Goal: Task Accomplishment & Management: Complete application form

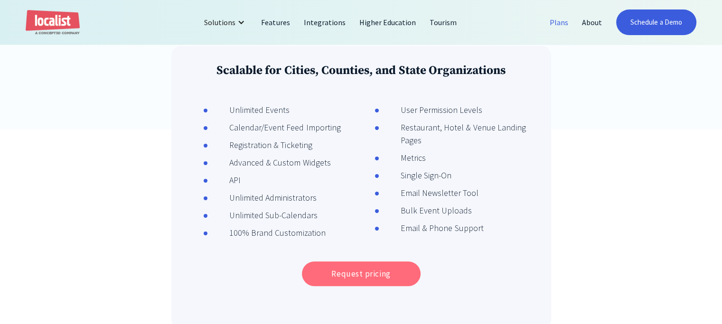
drag, startPoint x: 354, startPoint y: 279, endPoint x: 374, endPoint y: 271, distance: 22.6
click at [355, 279] on link "Request pricing" at bounding box center [361, 274] width 119 height 25
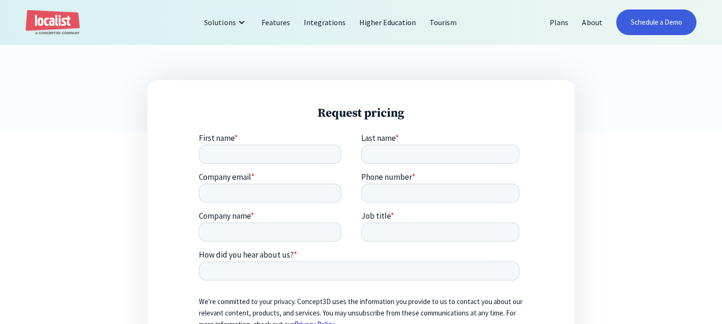
scroll to position [332, 0]
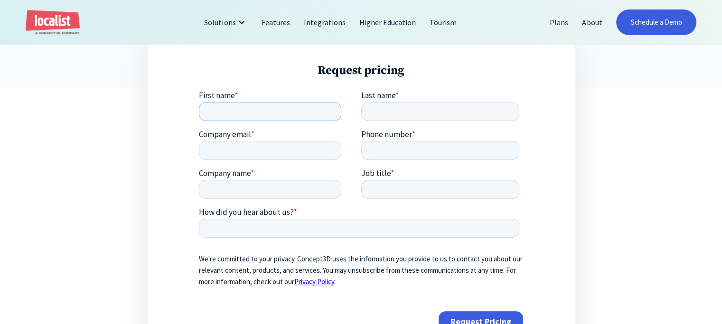
click at [227, 113] on input "First name *" at bounding box center [270, 111] width 142 height 19
type input "Kim"
click at [372, 108] on input "Last name *" at bounding box center [440, 111] width 159 height 19
type input "Kersten"
click at [227, 148] on input "Company email *" at bounding box center [270, 150] width 142 height 19
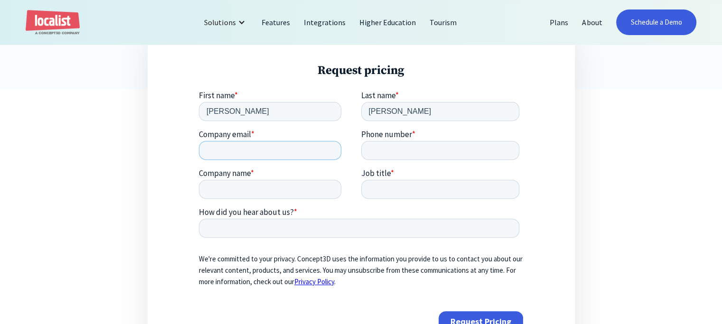
type input "kim@kimkersten.com"
click at [374, 149] on input "Phone number *" at bounding box center [440, 150] width 159 height 19
type input "17073720742"
click at [225, 185] on input "Company name *" at bounding box center [270, 189] width 142 height 19
type input "Kim Kersten Consulting"
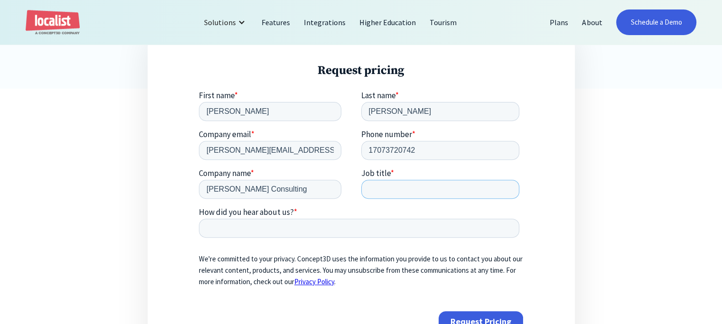
click at [379, 186] on input "Job title *" at bounding box center [440, 189] width 159 height 19
type input "owner"
click at [227, 226] on input "How did you hear about us? *" at bounding box center [359, 228] width 320 height 19
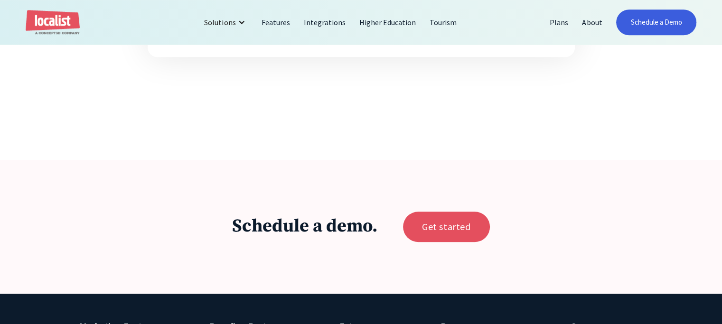
scroll to position [664, 0]
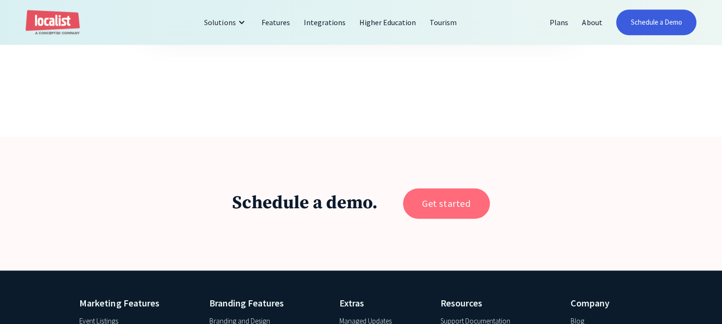
type input "Online search"
click at [449, 206] on link "Get started" at bounding box center [446, 203] width 87 height 30
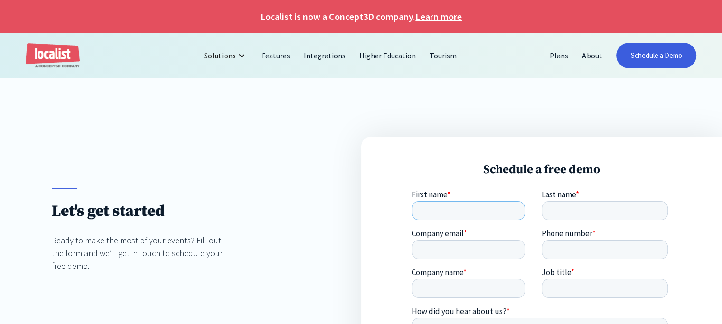
click at [442, 208] on input "First name *" at bounding box center [467, 210] width 113 height 19
type input "Kim"
click at [574, 203] on input "Last name *" at bounding box center [605, 210] width 126 height 19
type input "Kersten"
click at [449, 250] on input "Company email *" at bounding box center [467, 249] width 113 height 19
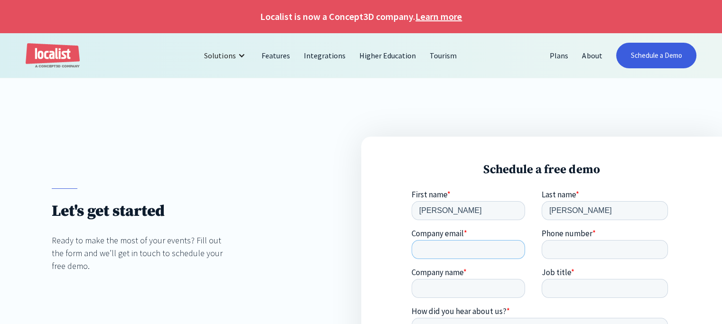
type input "kim@kimkersten.com"
click at [556, 249] on input "Phone number *" at bounding box center [605, 249] width 126 height 19
type input "17073720742"
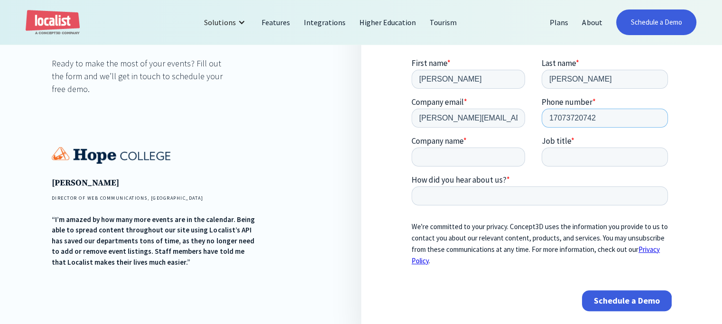
scroll to position [237, 0]
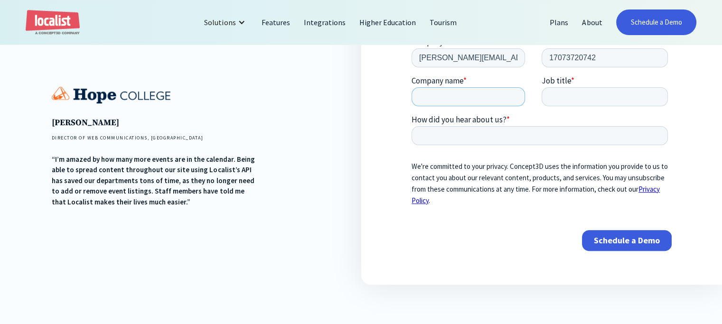
click at [445, 97] on input "Company name *" at bounding box center [467, 97] width 113 height 19
type input "Kim Kersten Consulting"
click at [565, 93] on input "Job title *" at bounding box center [605, 97] width 126 height 19
type input "w"
type input "Owner"
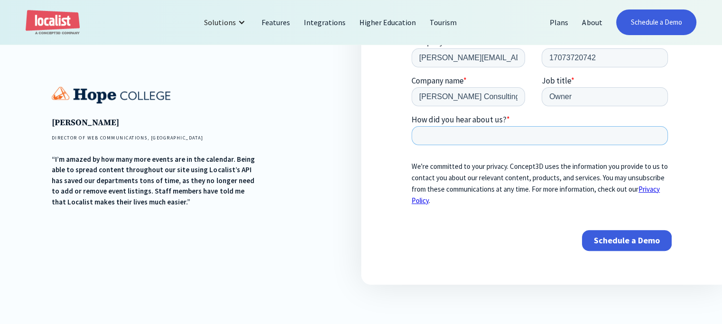
click at [463, 133] on input "How did you hear about us? *" at bounding box center [539, 136] width 256 height 19
type input "online search"
click at [632, 239] on input "Schedule a Demo" at bounding box center [627, 241] width 90 height 21
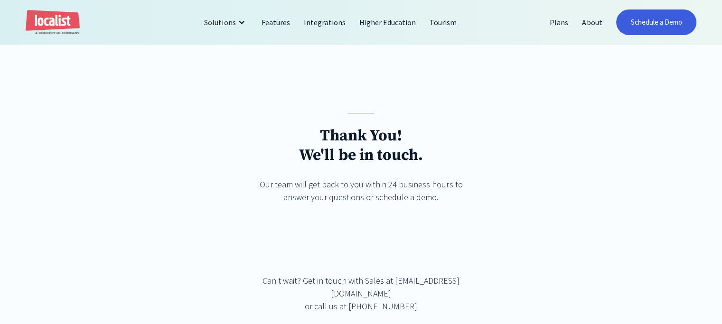
scroll to position [142, 0]
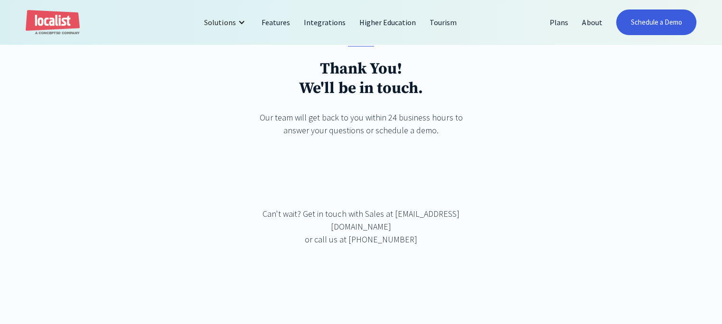
click at [420, 230] on div "Can't wait? Get in touch with Sales at sales@localist.com or call us at (443) 4…" at bounding box center [361, 226] width 206 height 38
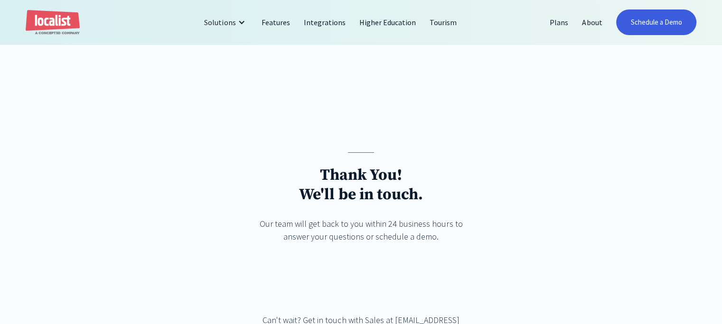
scroll to position [0, 0]
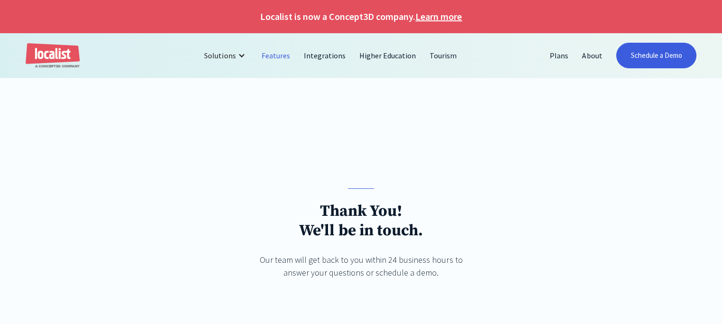
click at [278, 56] on link "Features" at bounding box center [276, 55] width 42 height 23
